Goal: Task Accomplishment & Management: Manage account settings

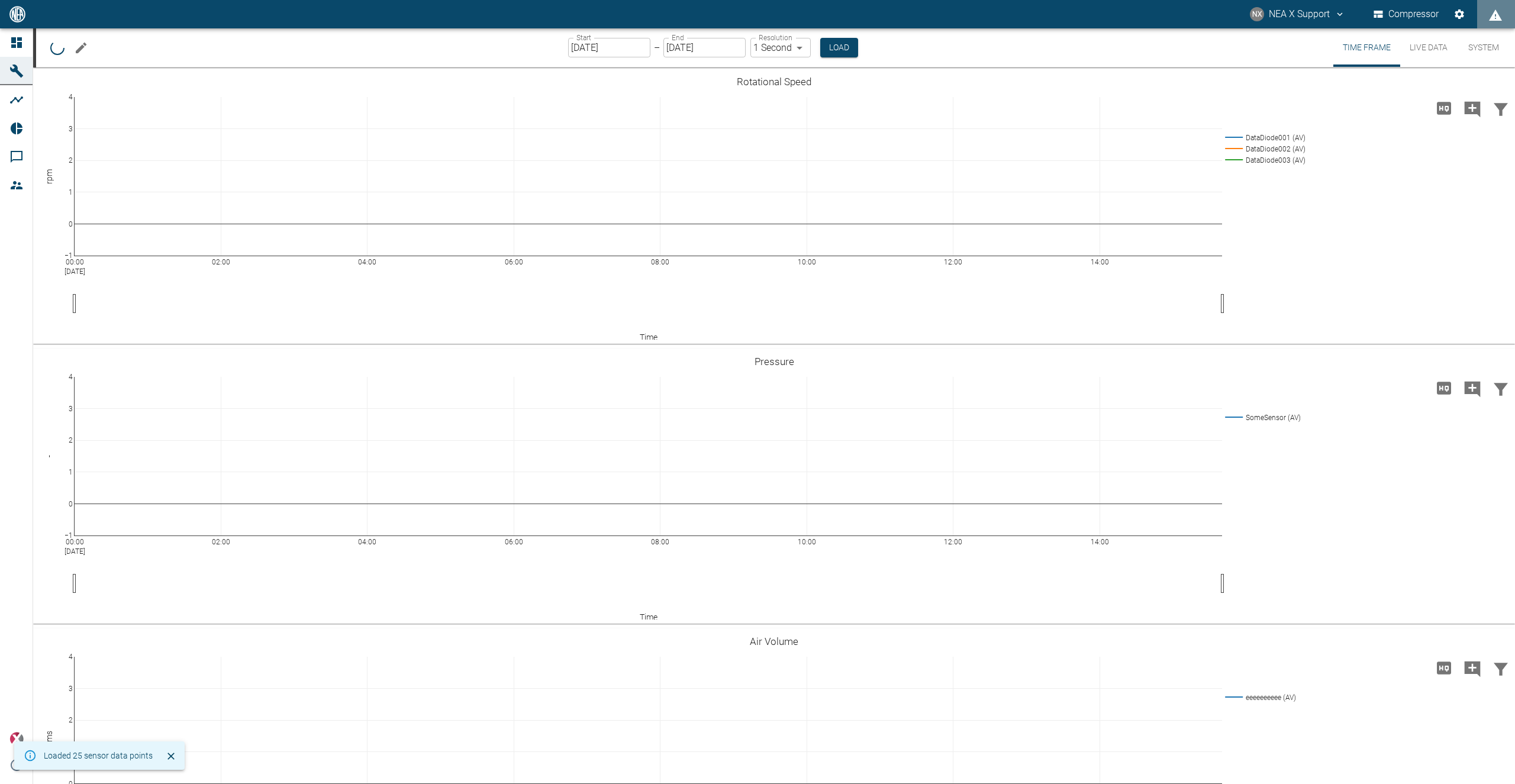
click at [78, 46] on icon "Edit machine" at bounding box center [80, 47] width 14 height 14
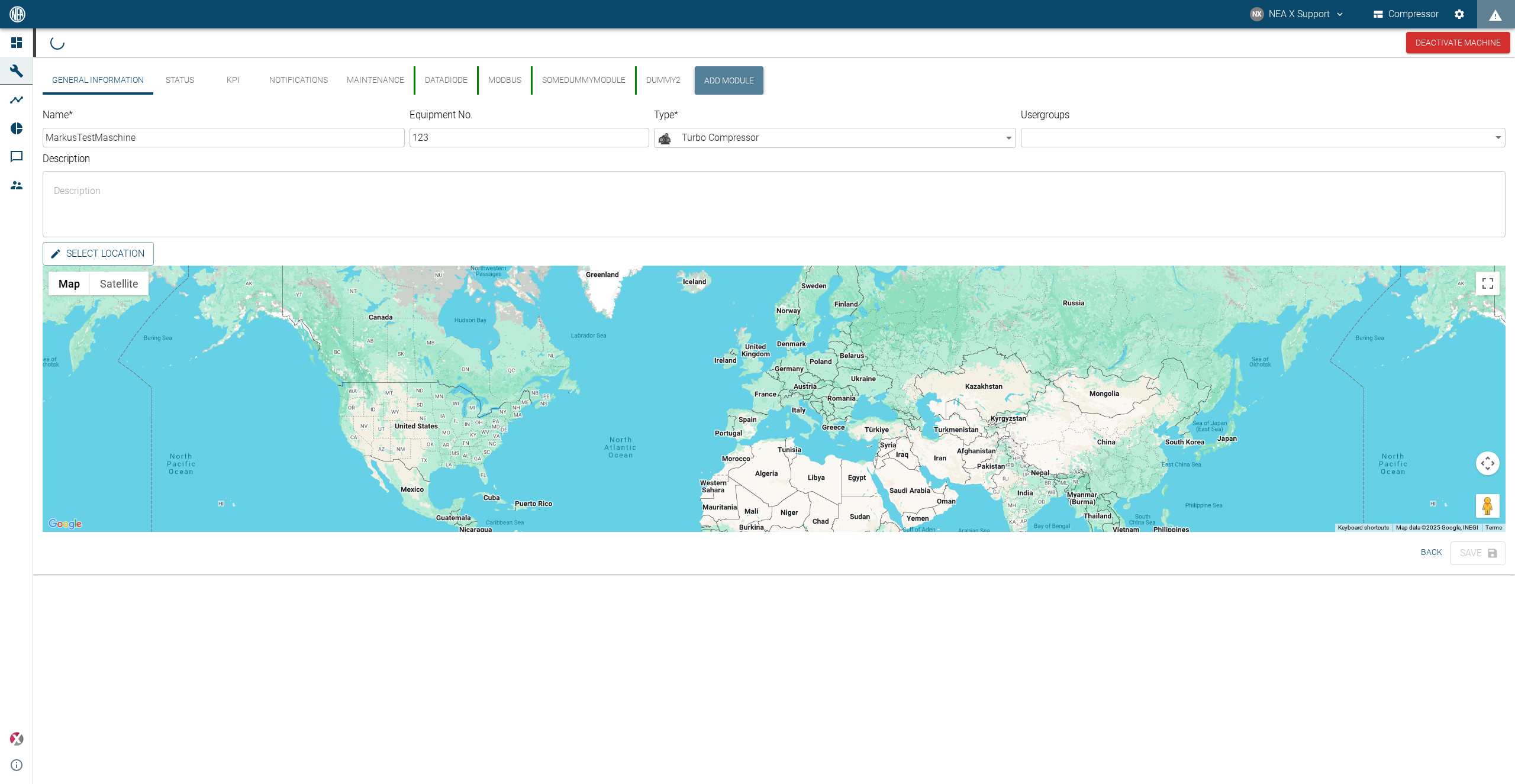
click at [733, 75] on button "Add Module" at bounding box center [728, 80] width 69 height 28
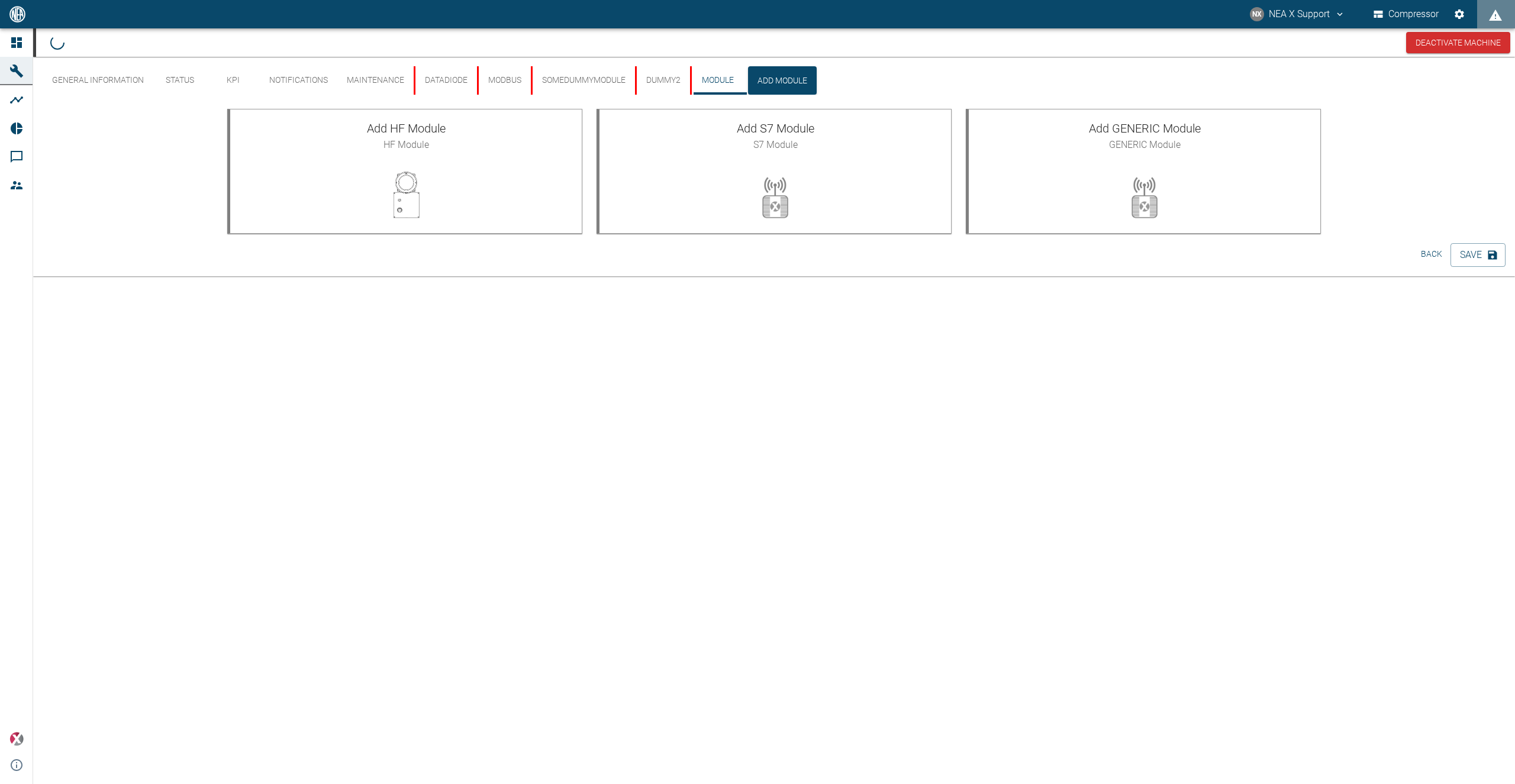
click at [472, 386] on div "General Information Status KPI Notifications Maintenance DataDiode Modbus SomeD…" at bounding box center [774, 421] width 1482 height 728
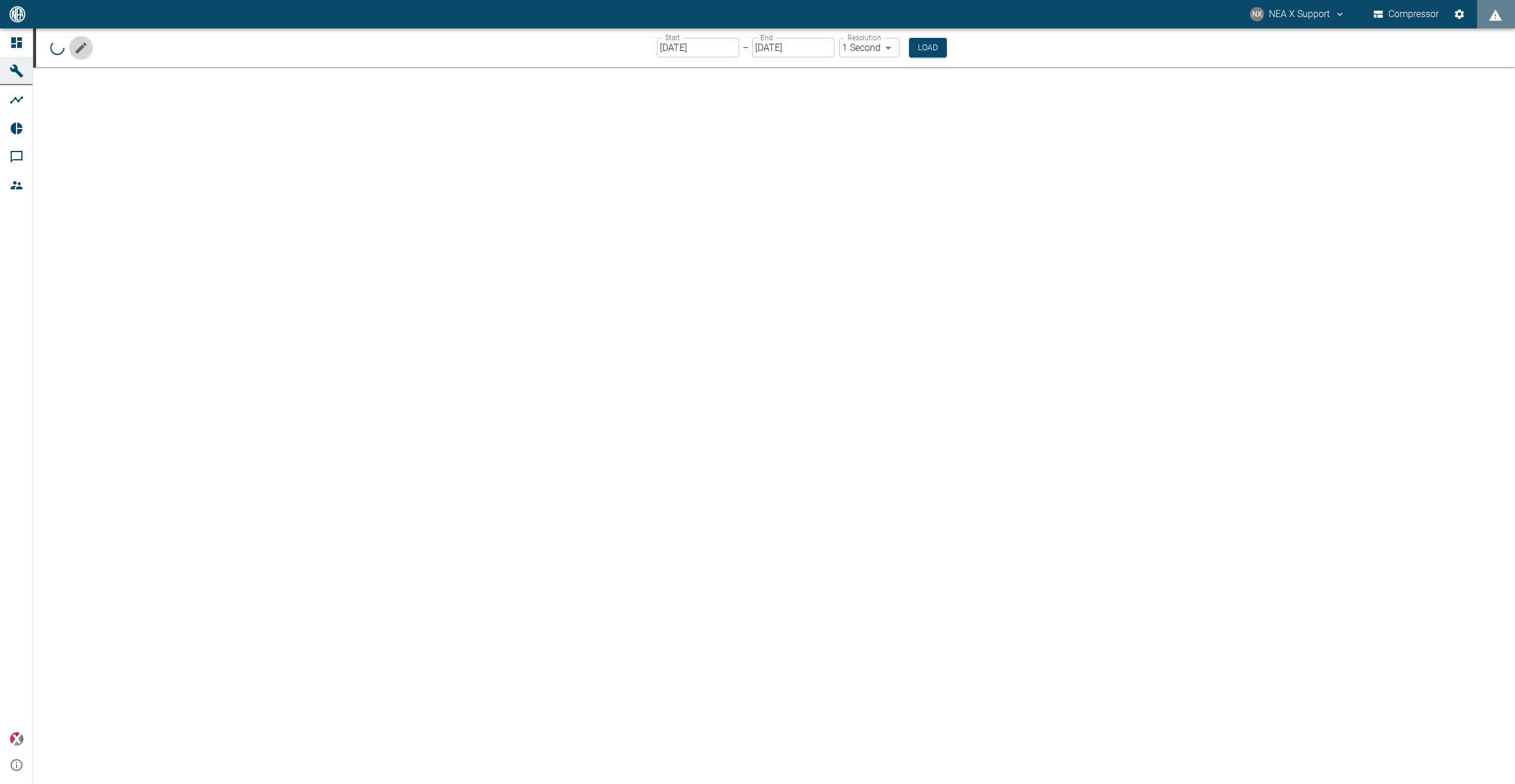
click at [77, 44] on icon "Edit machine" at bounding box center [80, 47] width 14 height 14
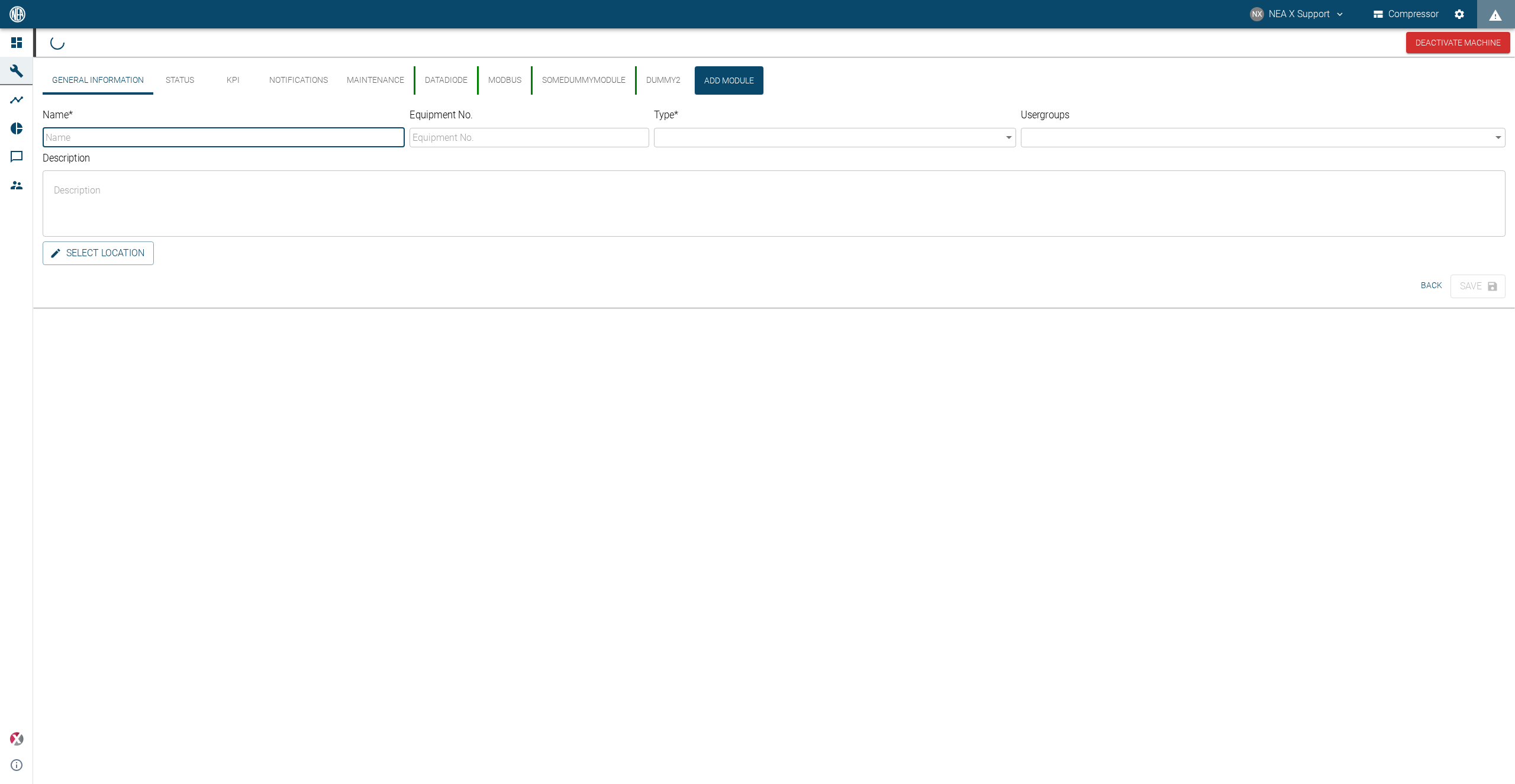
type input "MarkusTestMaschine"
type input "123"
type input "Turbo_Compressor"
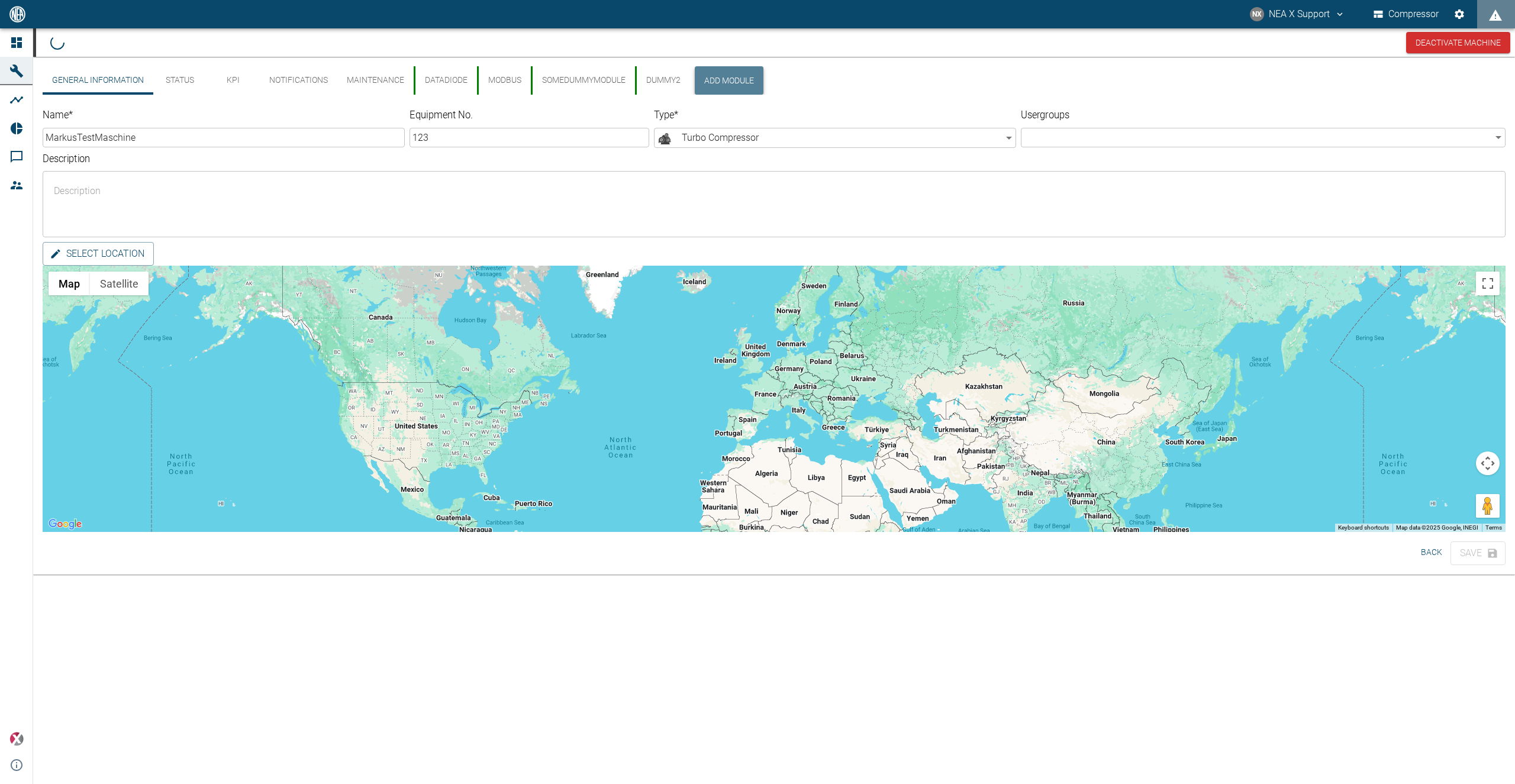
click at [718, 74] on button "Add Module" at bounding box center [728, 80] width 69 height 28
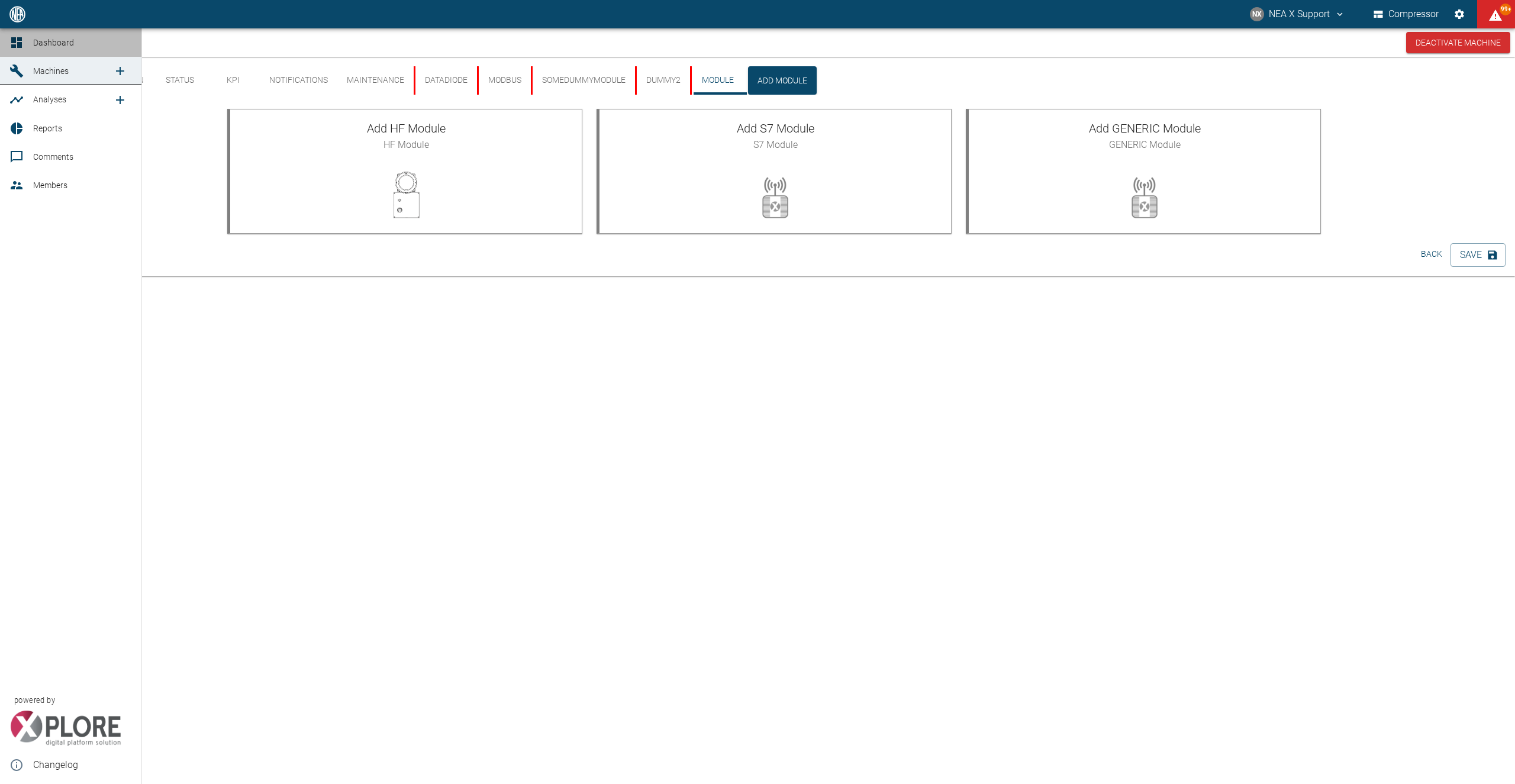
click at [32, 49] on link "Dashboard" at bounding box center [70, 42] width 142 height 28
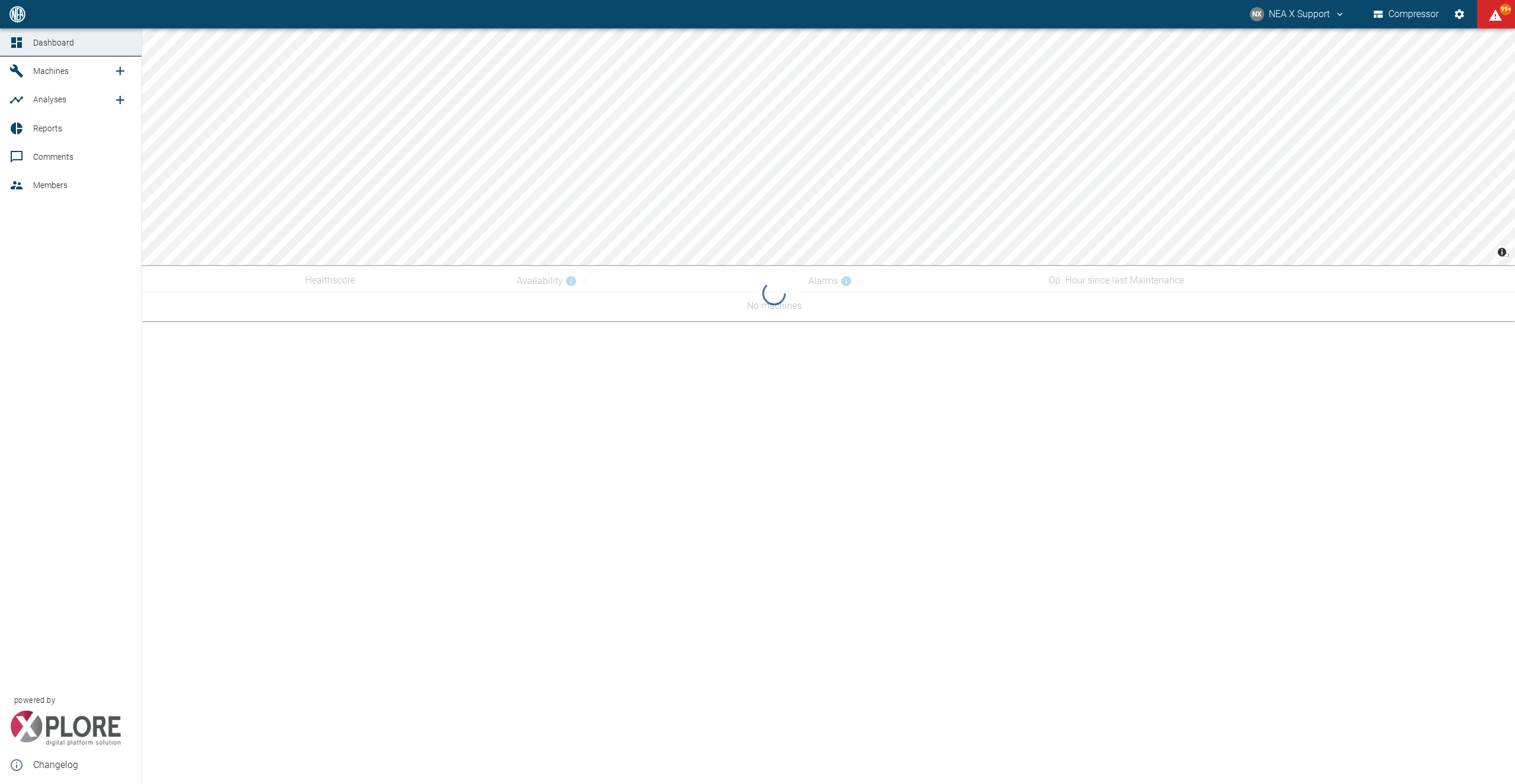
click at [39, 67] on span "Machines" at bounding box center [51, 70] width 36 height 9
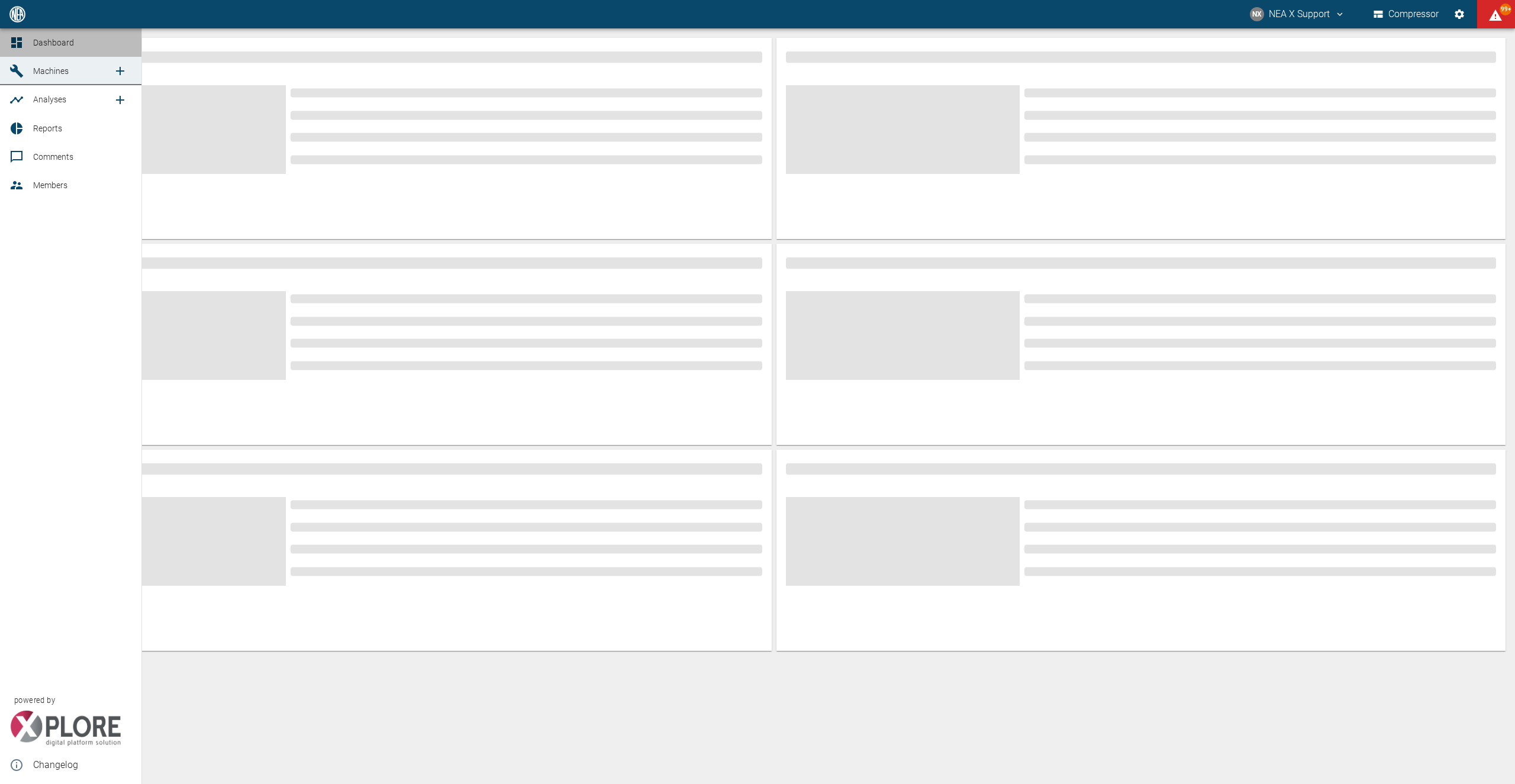
click at [12, 43] on icon at bounding box center [17, 42] width 11 height 11
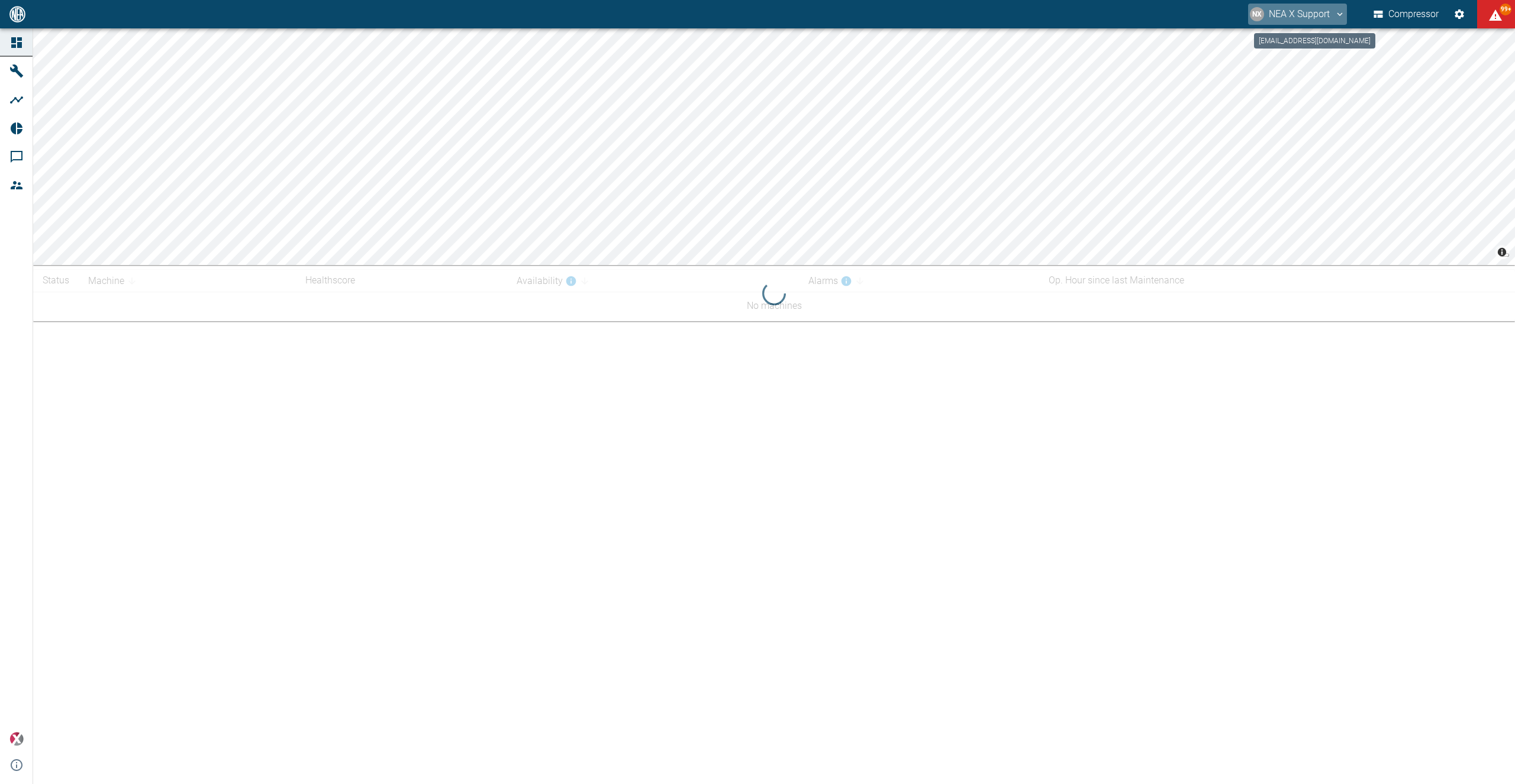
click at [1299, 18] on button "NX NEA X Support" at bounding box center [1297, 14] width 99 height 22
click at [1307, 52] on span "Logout" at bounding box center [1319, 47] width 34 height 14
